Goal: Task Accomplishment & Management: Use online tool/utility

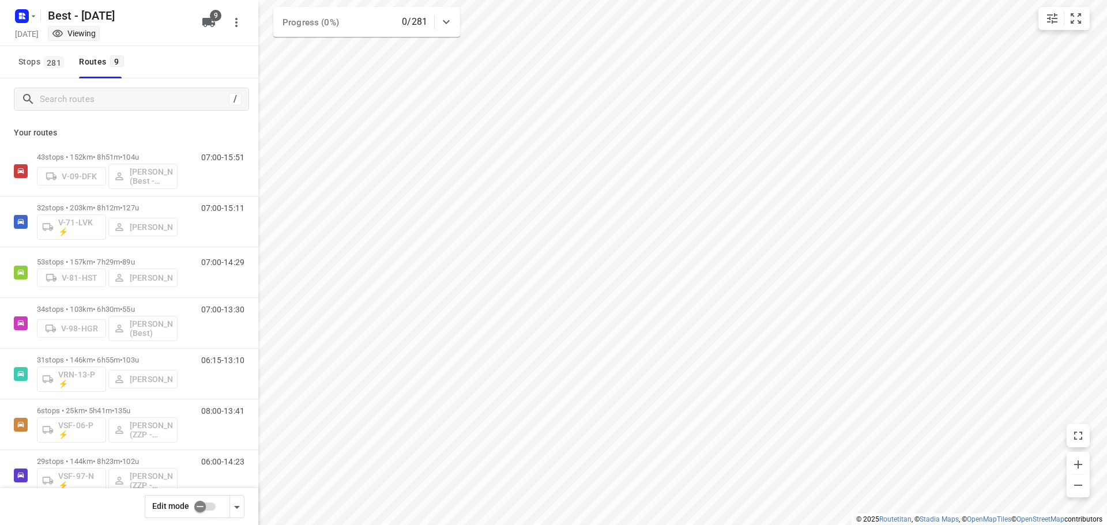
drag, startPoint x: 9, startPoint y: 10, endPoint x: 26, endPoint y: 23, distance: 21.0
click at [10, 10] on div "Best - [DATE] [DATE] Viewing 9" at bounding box center [129, 23] width 258 height 46
click at [28, 24] on icon "button" at bounding box center [22, 16] width 18 height 18
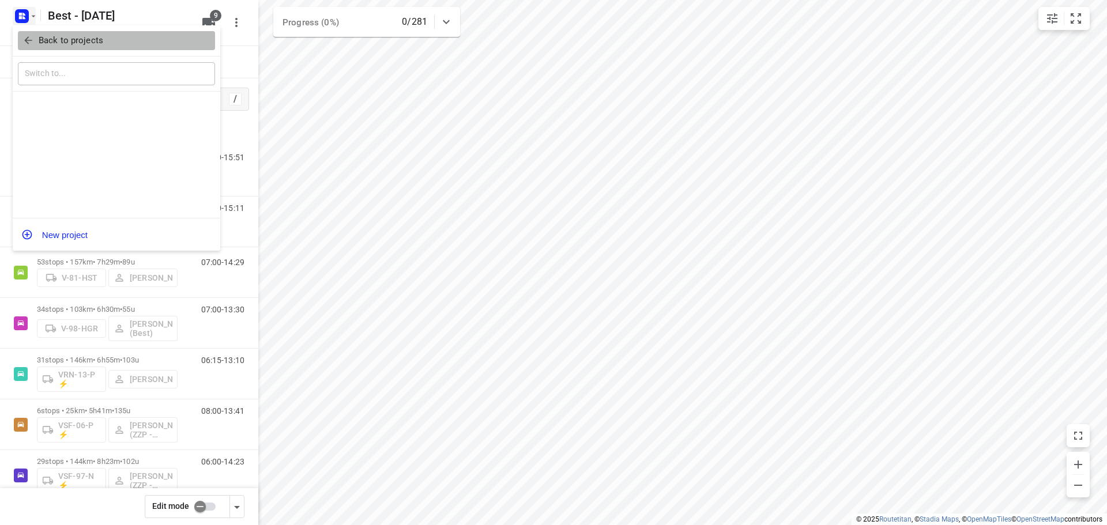
click at [18, 43] on button "Back to projects" at bounding box center [116, 40] width 197 height 19
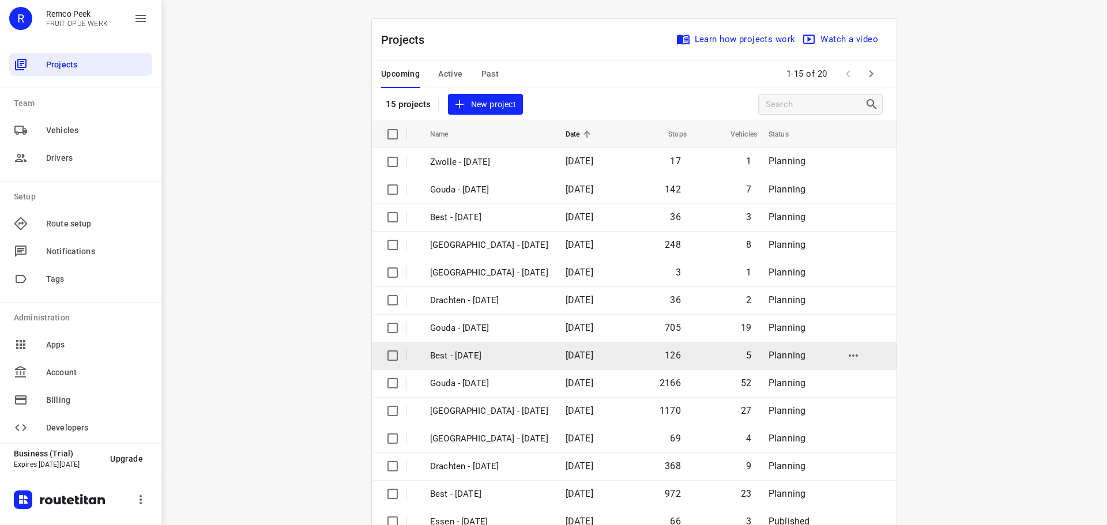
scroll to position [58, 0]
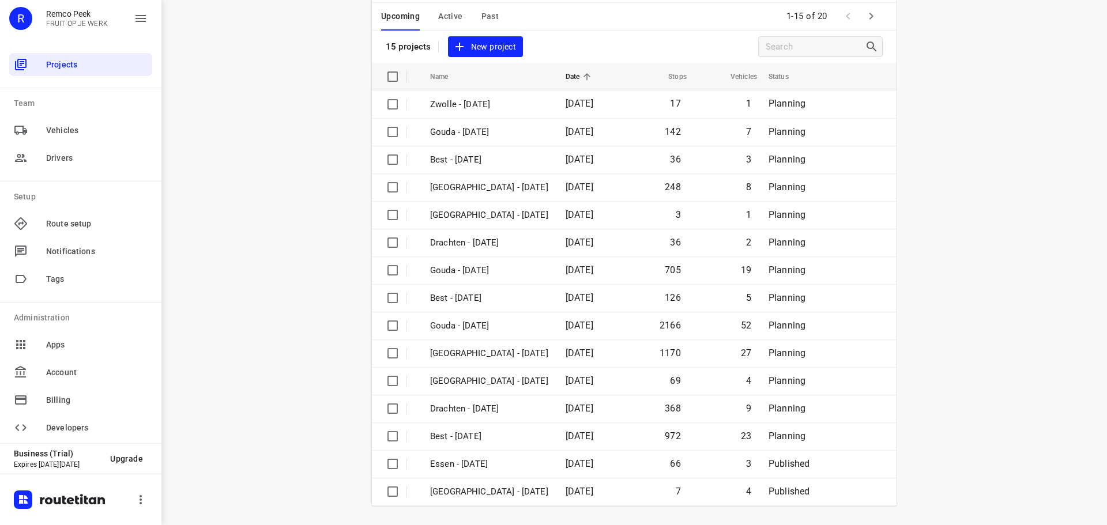
click at [446, 20] on span "Active" at bounding box center [450, 16] width 24 height 14
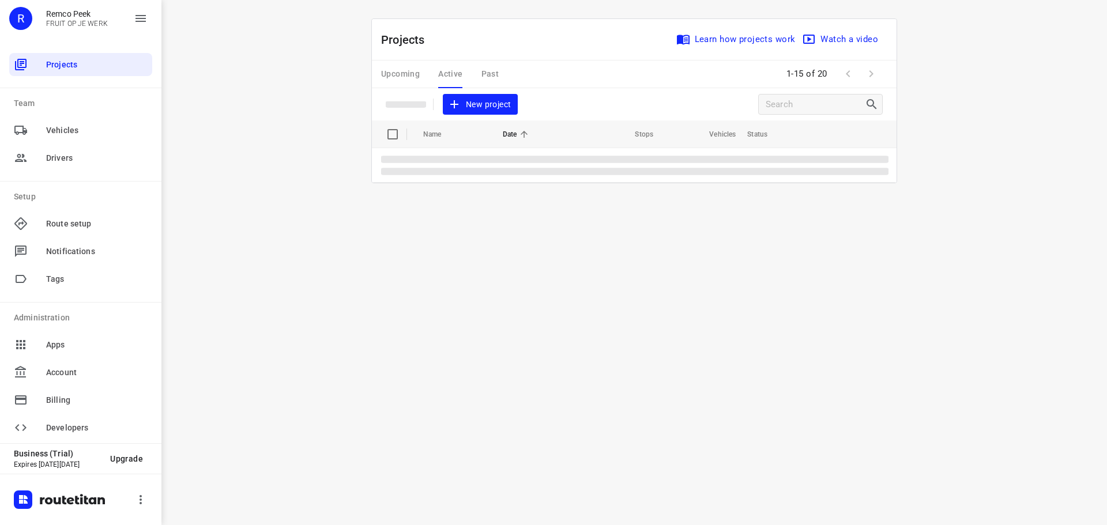
scroll to position [0, 0]
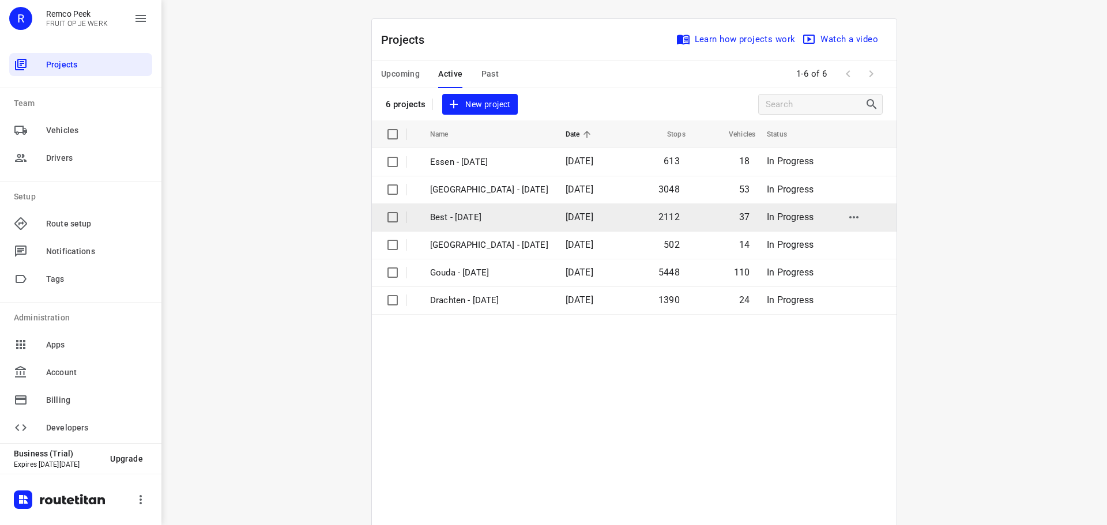
click at [453, 214] on p "Best - [DATE]" at bounding box center [489, 217] width 118 height 13
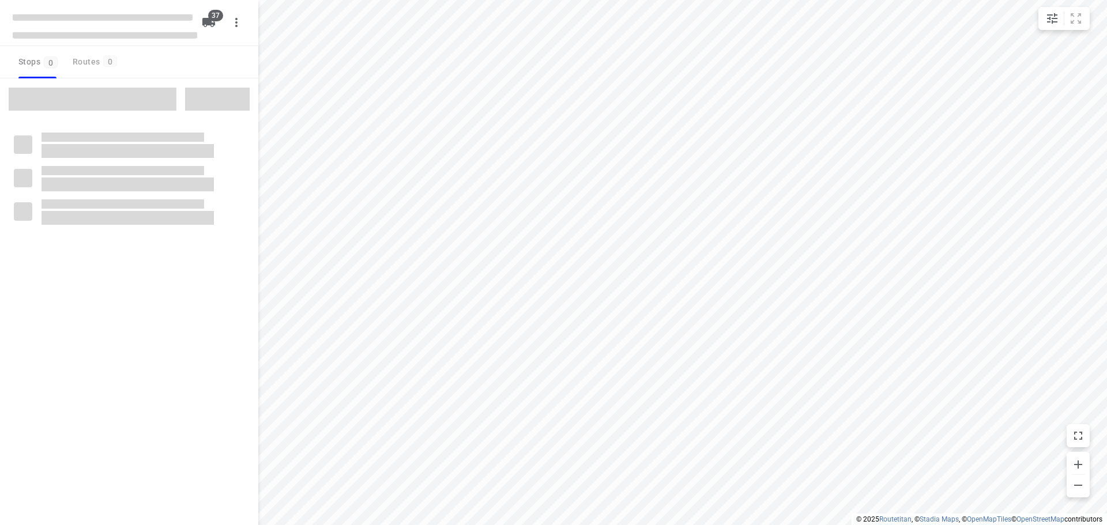
checkbox input "true"
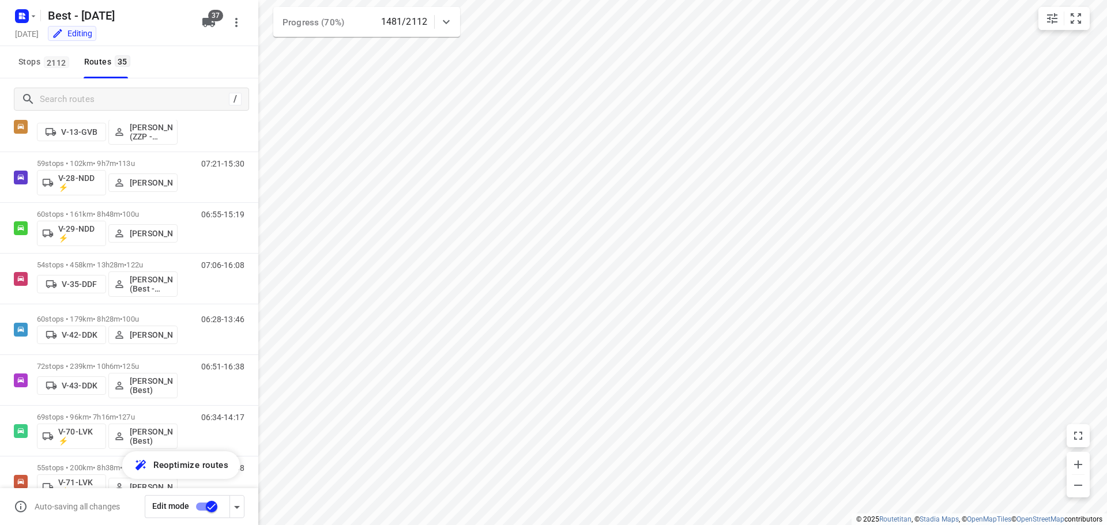
scroll to position [1445, 0]
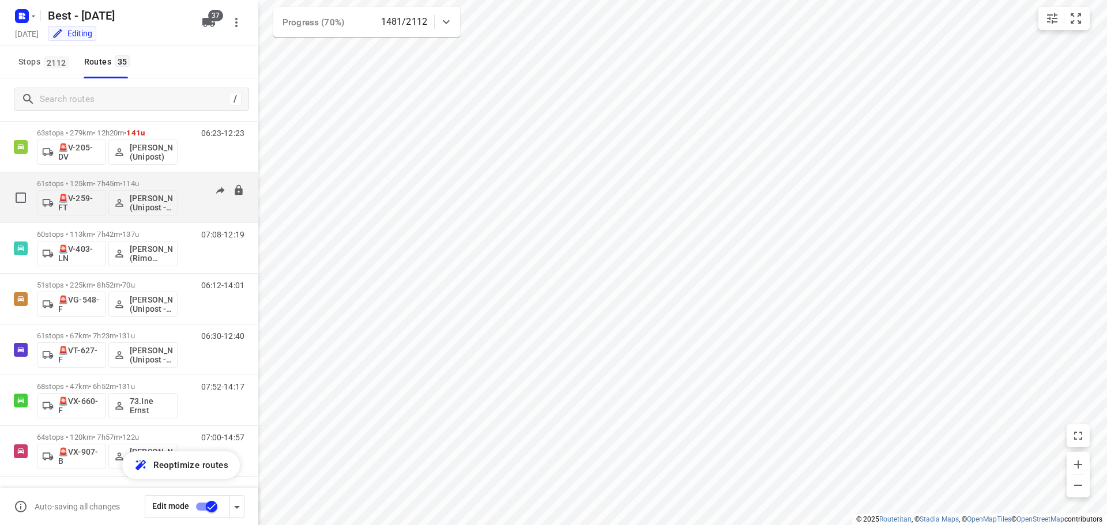
click at [152, 178] on div "61 stops • 125km • 7h45m • 114u 🚨V-259-FT [PERSON_NAME] (Unipost - ZZP - Best)" at bounding box center [107, 198] width 141 height 48
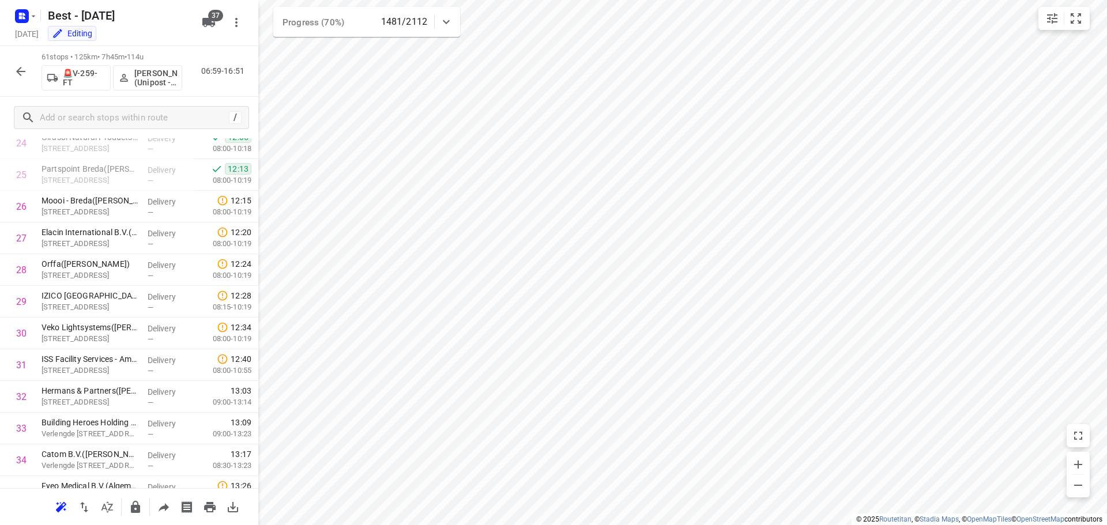
scroll to position [727, 0]
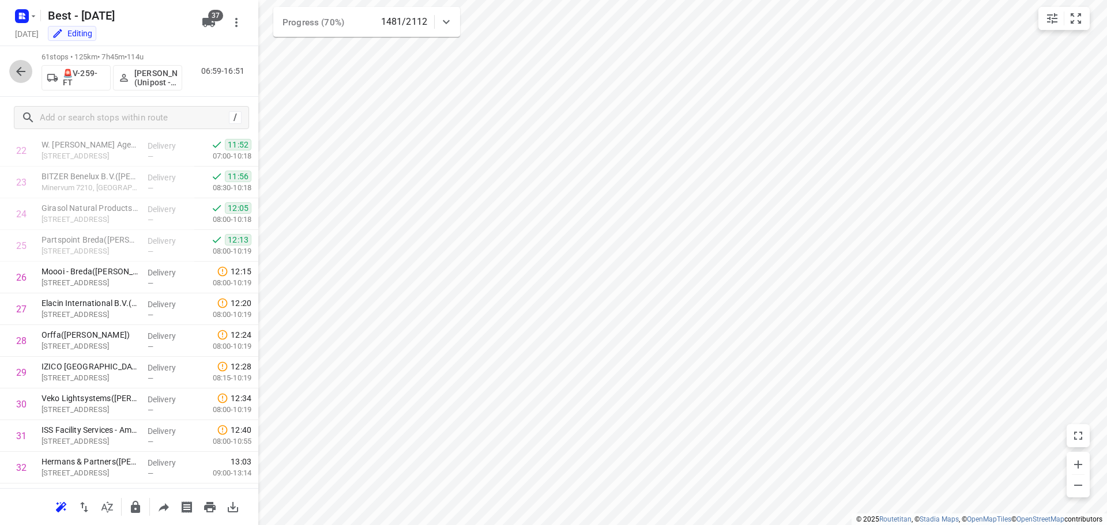
click at [18, 70] on icon "button" at bounding box center [20, 71] width 9 height 9
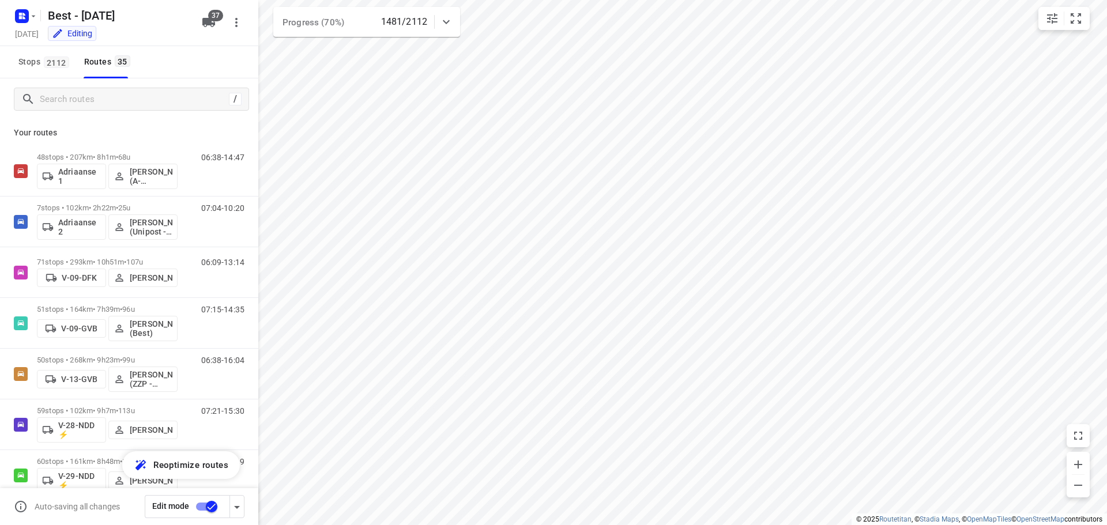
click at [450, 24] on icon at bounding box center [446, 22] width 14 height 14
click at [365, 84] on div "4" at bounding box center [367, 72] width 32 height 32
click at [360, 73] on icon "button" at bounding box center [367, 72] width 14 height 14
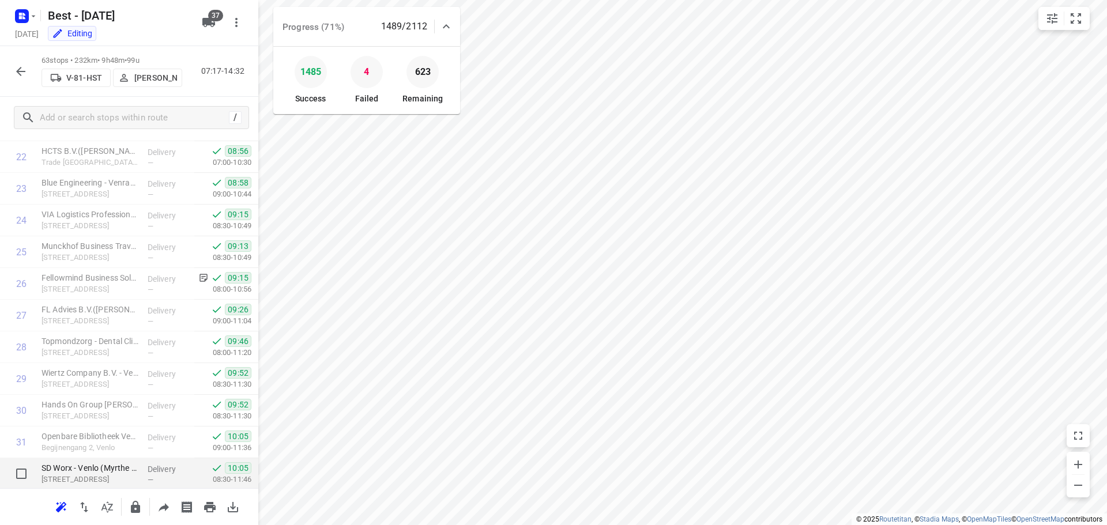
scroll to position [720, 0]
click at [442, 17] on div at bounding box center [446, 26] width 23 height 23
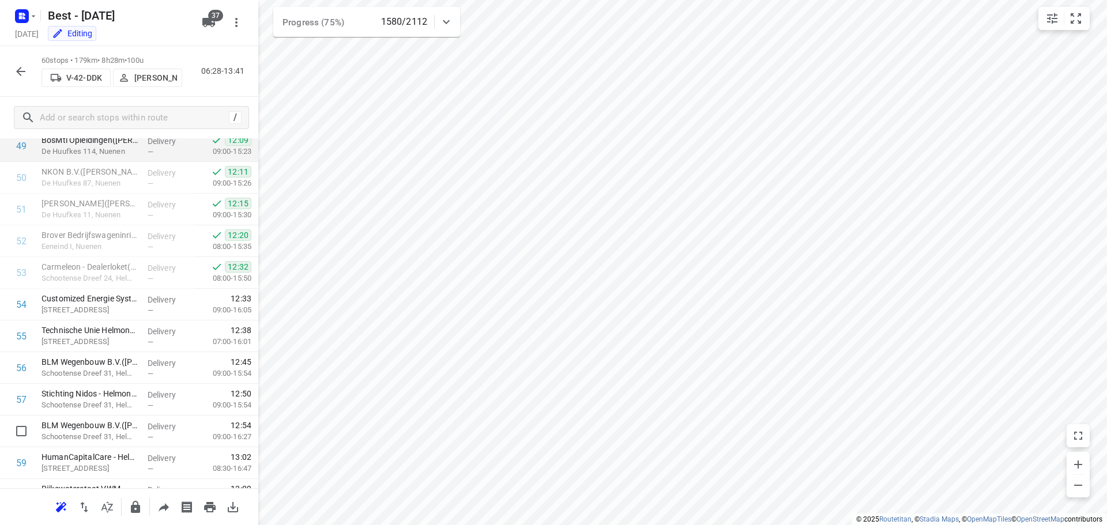
scroll to position [1642, 0]
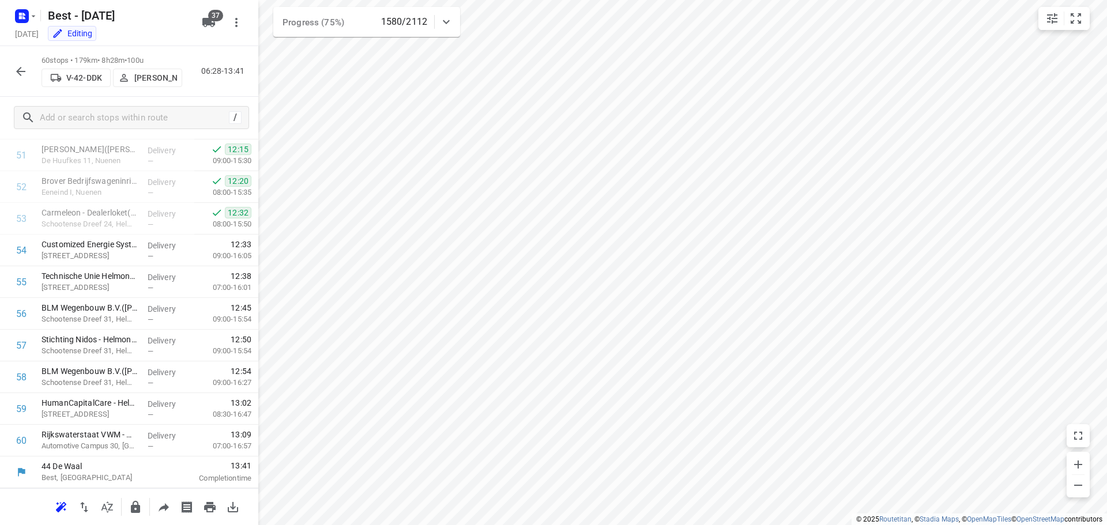
click at [25, 80] on button "button" at bounding box center [20, 71] width 23 height 23
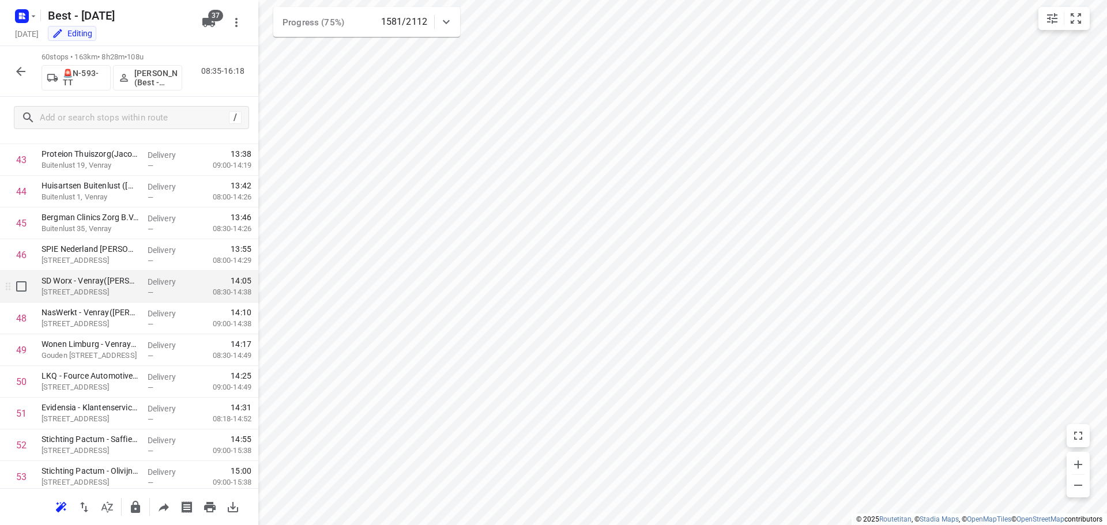
scroll to position [1614, 0]
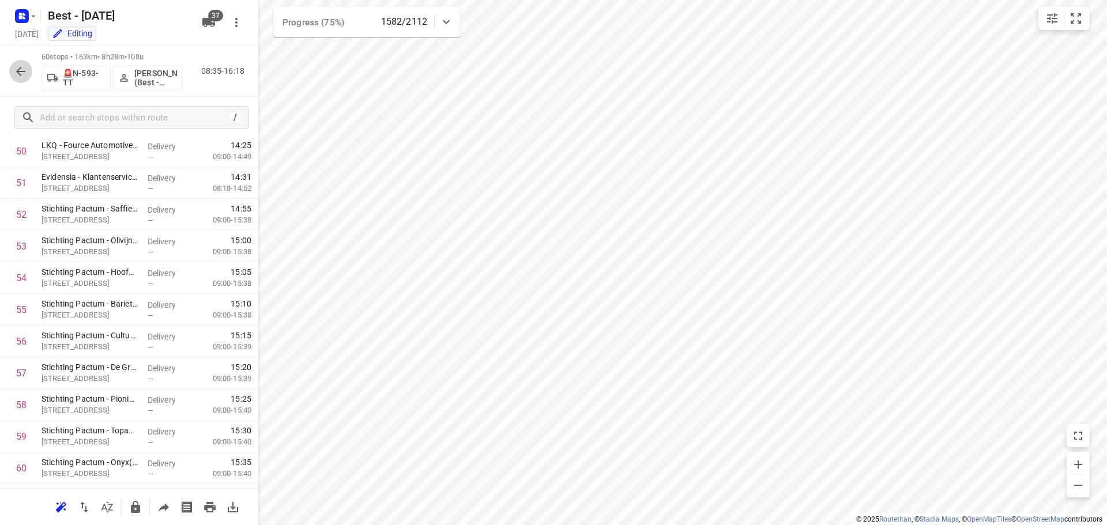
click at [28, 78] on button "button" at bounding box center [20, 71] width 23 height 23
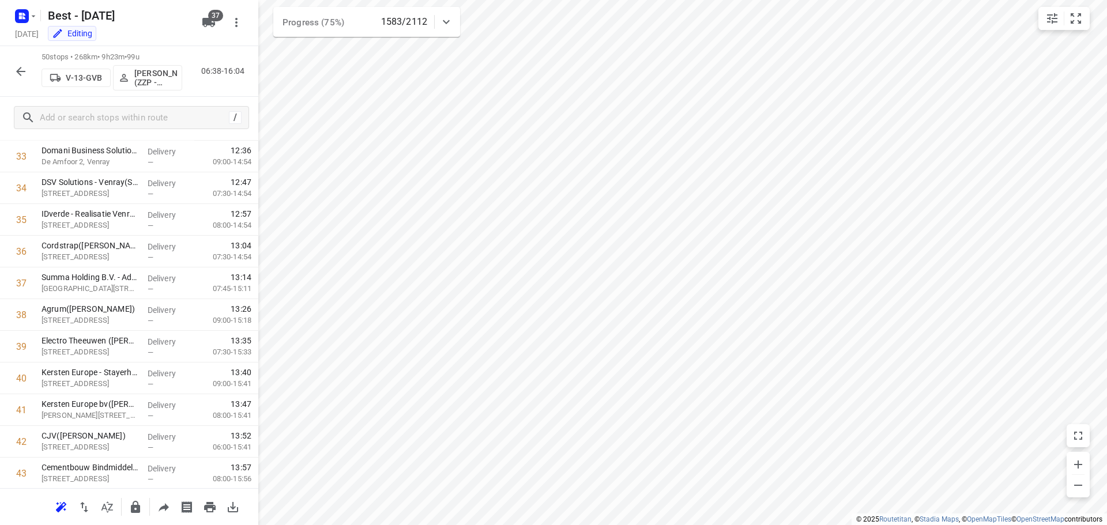
scroll to position [1325, 0]
click at [14, 81] on button "button" at bounding box center [20, 71] width 23 height 23
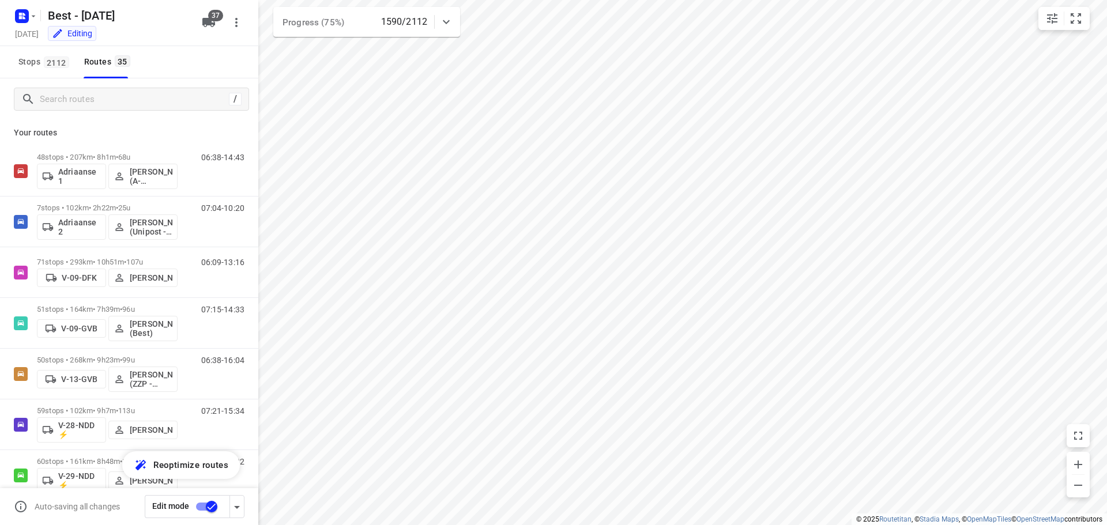
click at [438, 18] on div at bounding box center [446, 21] width 23 height 23
click at [438, 22] on div at bounding box center [446, 26] width 23 height 23
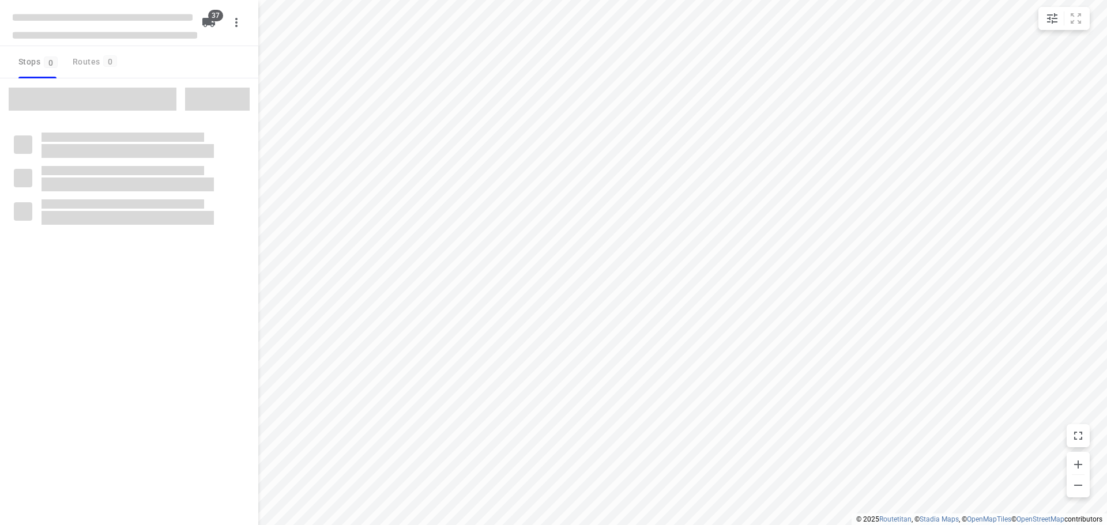
checkbox input "true"
